Goal: Find specific page/section: Find specific page/section

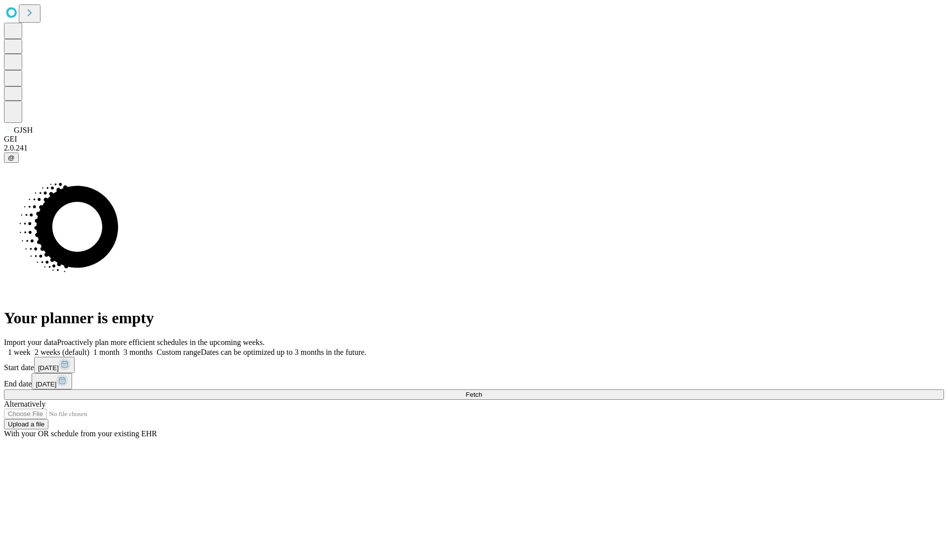
click at [482, 391] on span "Fetch" at bounding box center [473, 394] width 16 height 7
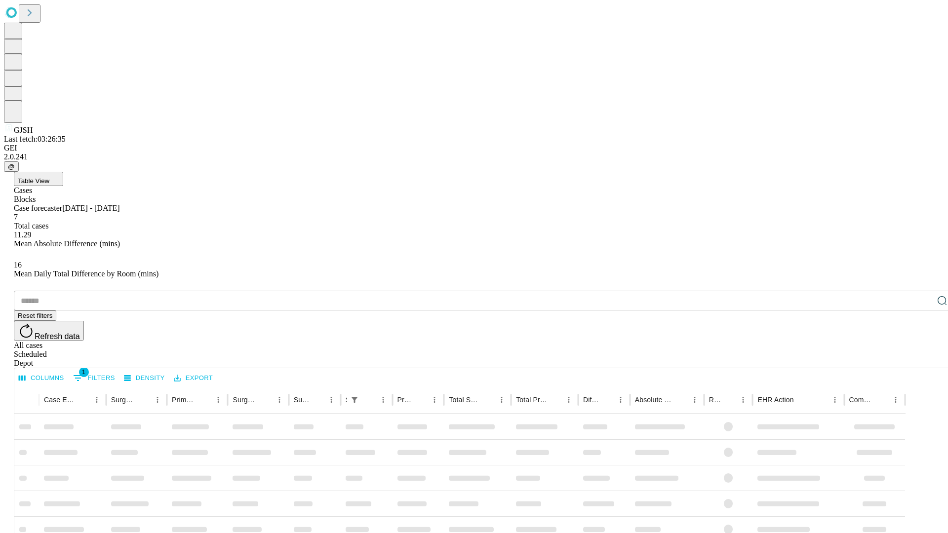
click at [49, 177] on span "Table View" at bounding box center [34, 180] width 32 height 7
